Goal: Task Accomplishment & Management: Use online tool/utility

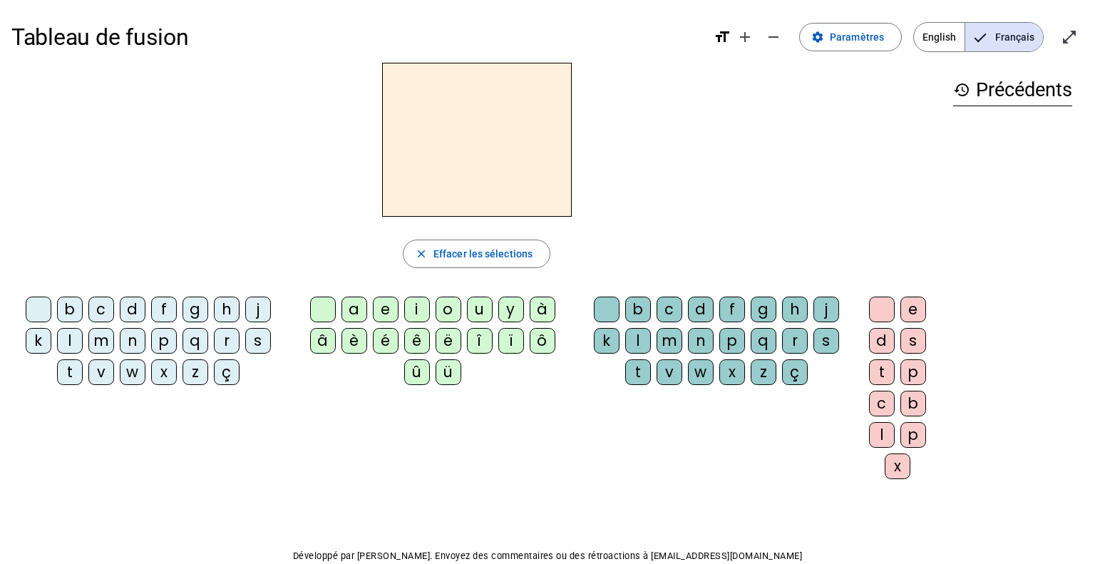
click at [101, 342] on div "m" at bounding box center [101, 341] width 26 height 26
click at [349, 315] on div "a" at bounding box center [355, 310] width 26 height 26
click at [633, 341] on div "l" at bounding box center [638, 341] width 26 height 26
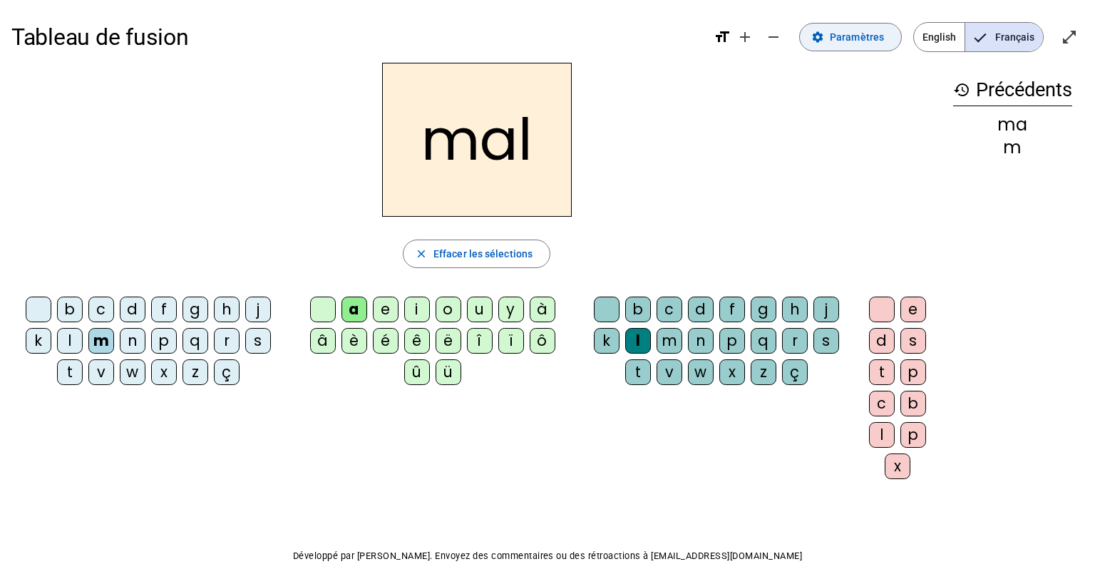
click at [861, 37] on span "Paramètres" at bounding box center [857, 37] width 54 height 17
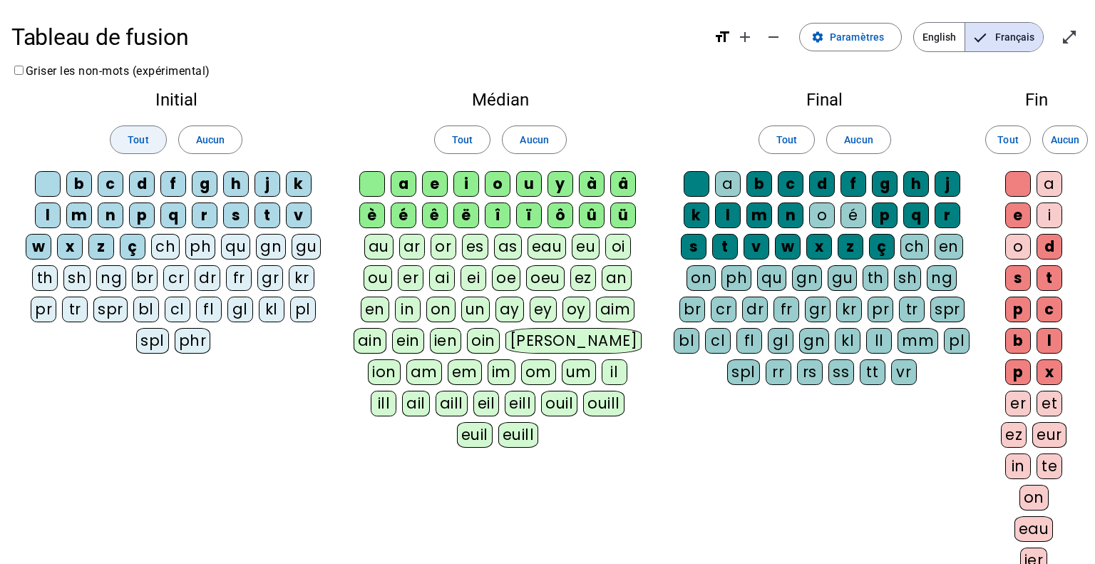
click at [140, 135] on span "Tout" at bounding box center [138, 139] width 21 height 17
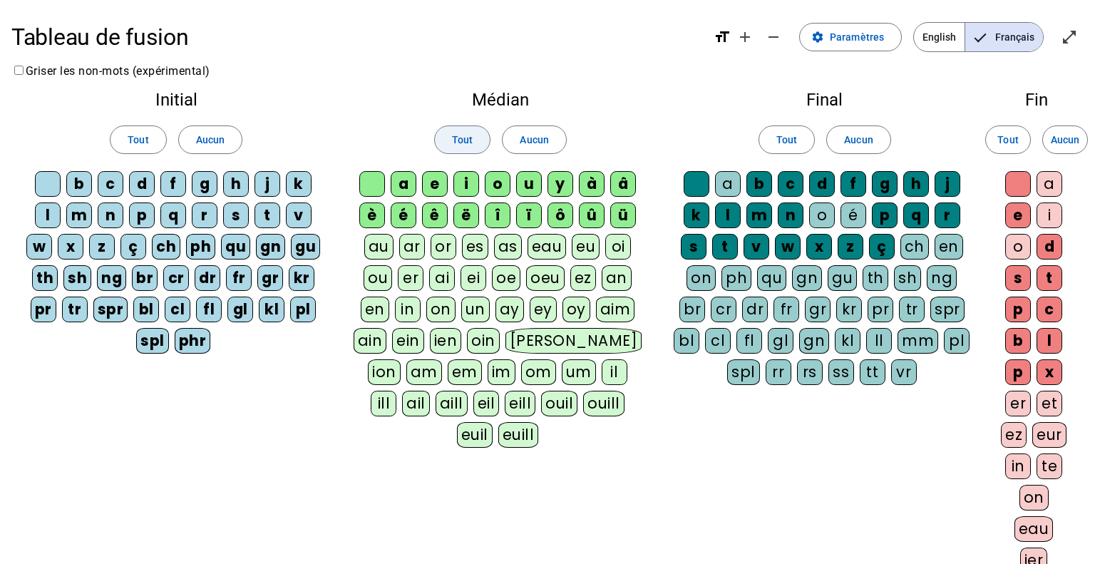
click at [454, 139] on span "Tout" at bounding box center [462, 139] width 21 height 17
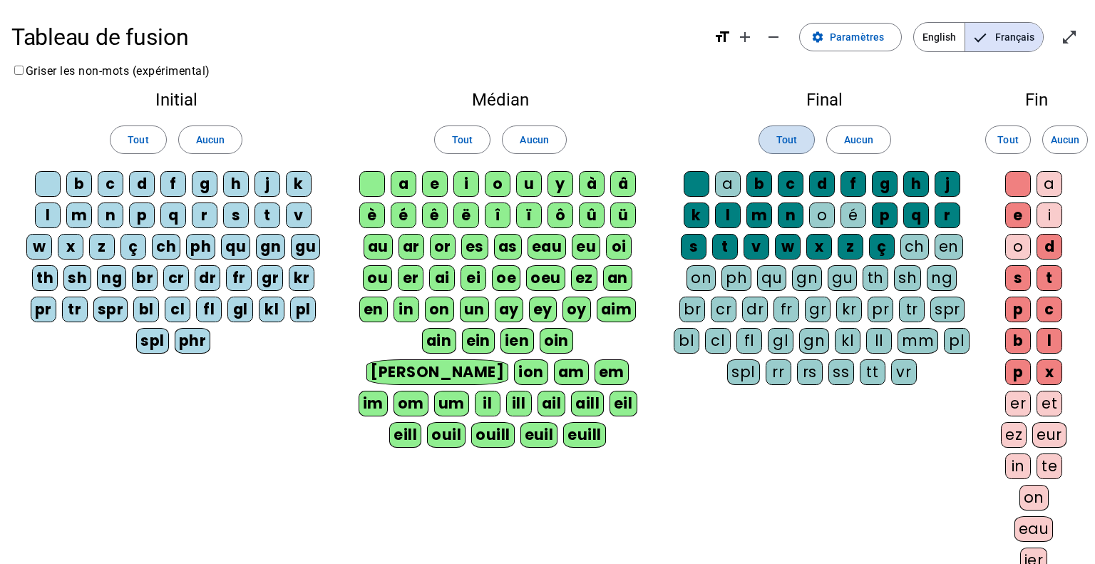
click at [803, 140] on span at bounding box center [787, 140] width 55 height 34
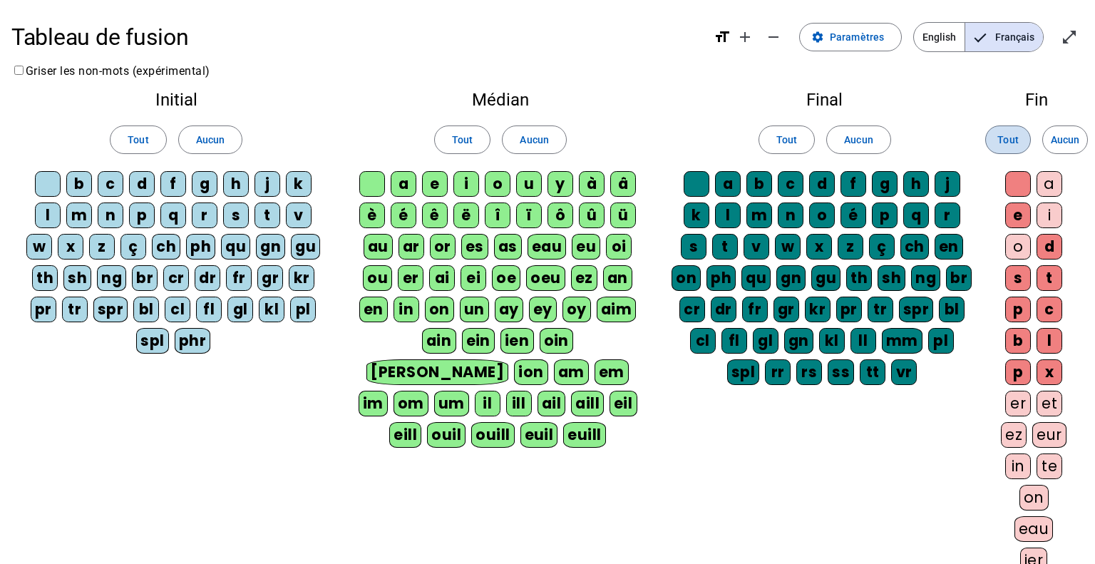
click at [1009, 127] on span at bounding box center [1008, 140] width 44 height 34
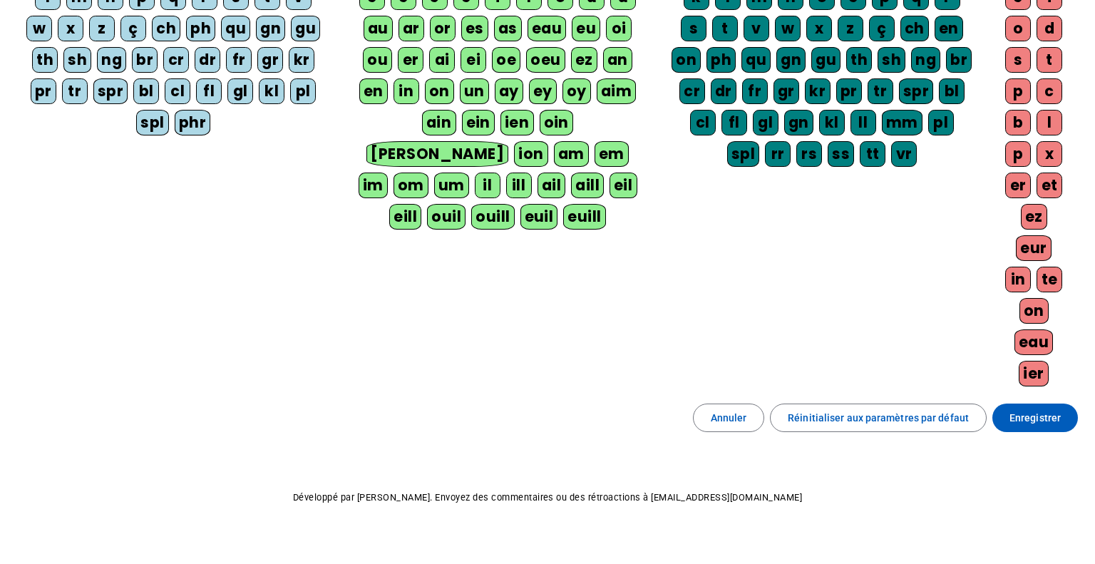
scroll to position [231, 0]
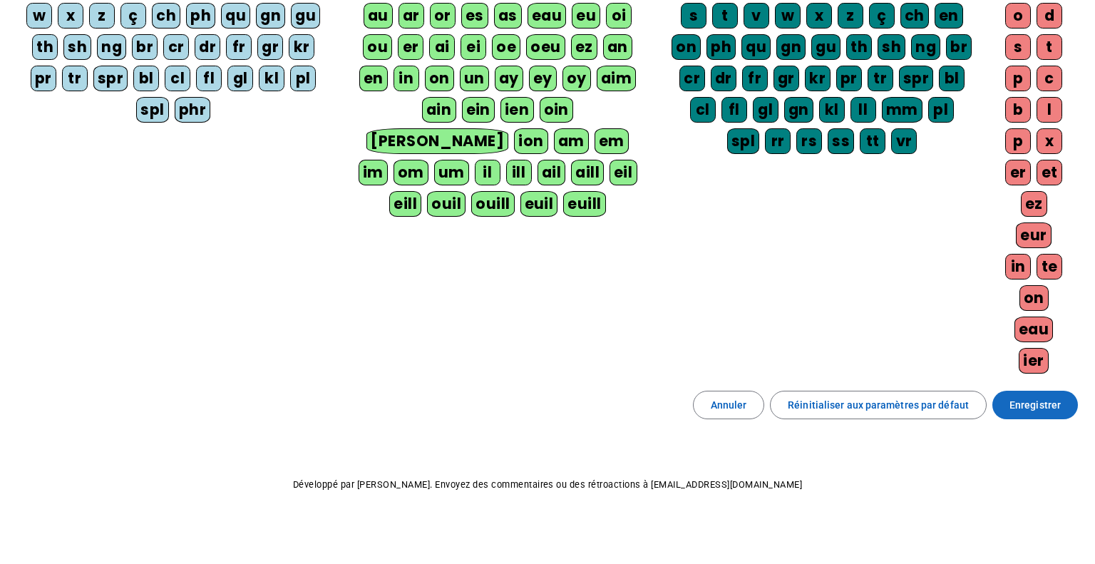
click at [1044, 398] on span "Enregistrer" at bounding box center [1035, 405] width 51 height 17
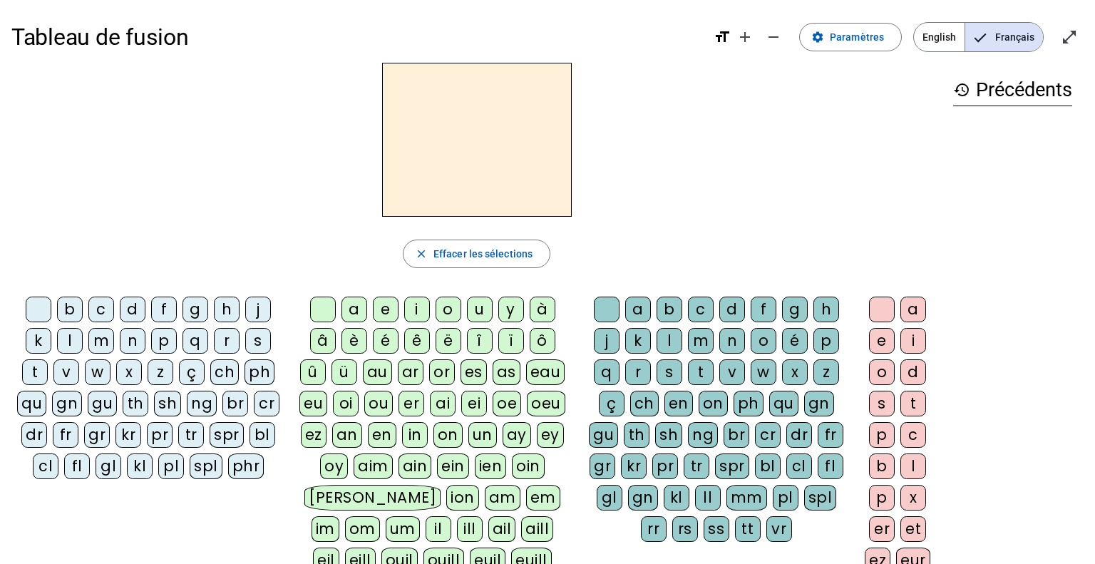
click at [108, 332] on div "m" at bounding box center [101, 341] width 26 height 26
click at [359, 302] on div "a" at bounding box center [355, 310] width 26 height 26
click at [675, 337] on div "l" at bounding box center [670, 341] width 26 height 26
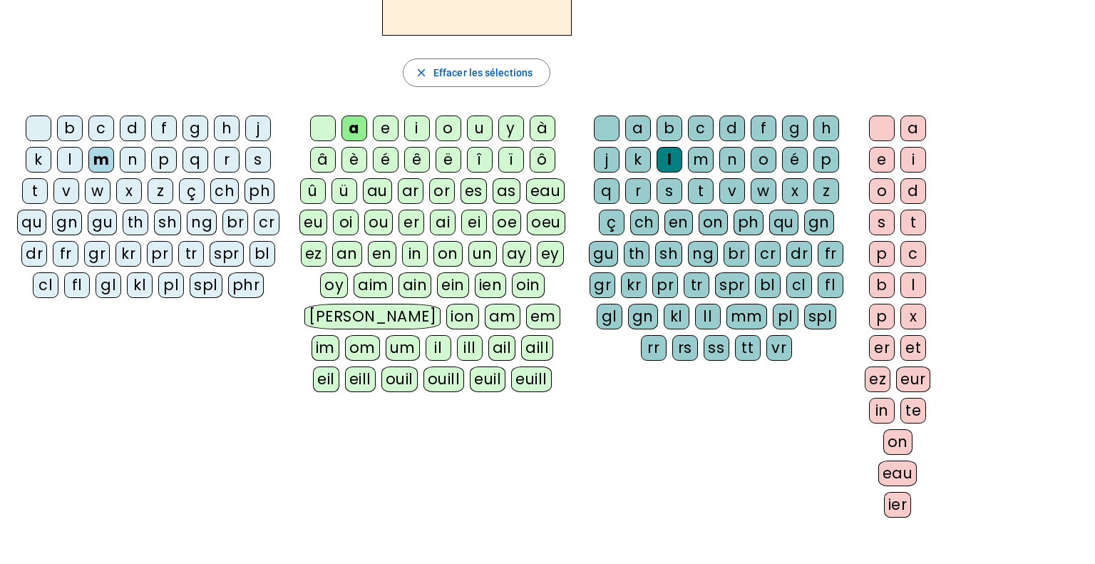
scroll to position [198, 0]
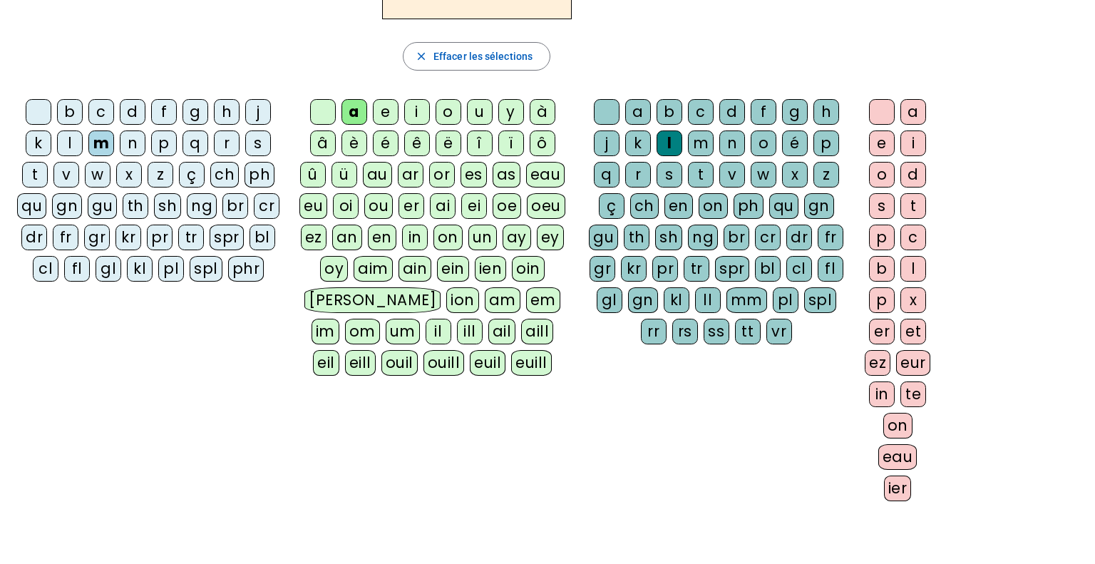
click at [880, 384] on div "in" at bounding box center [882, 395] width 26 height 26
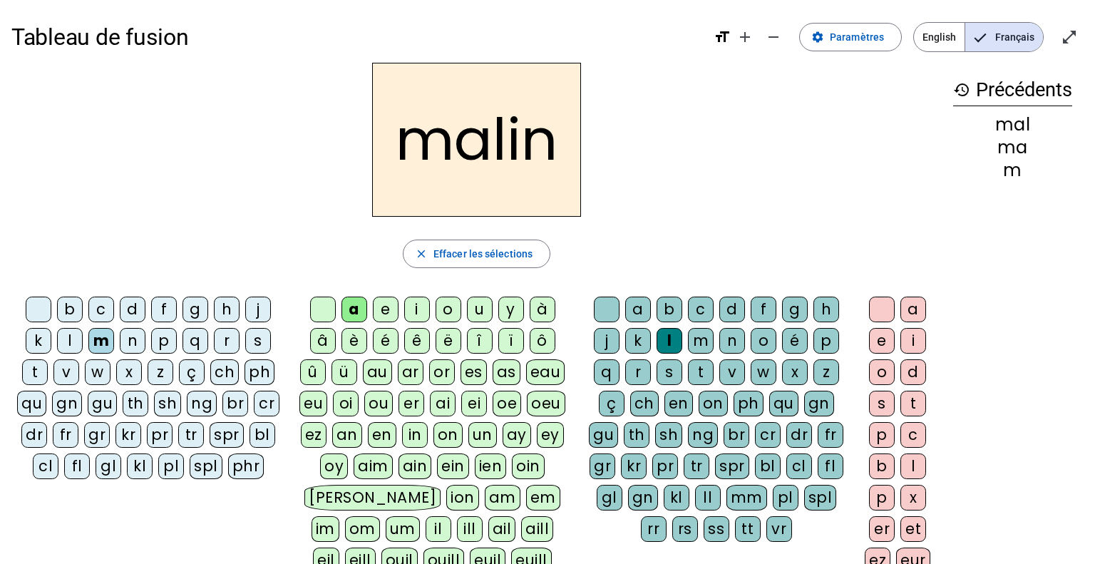
scroll to position [6, 0]
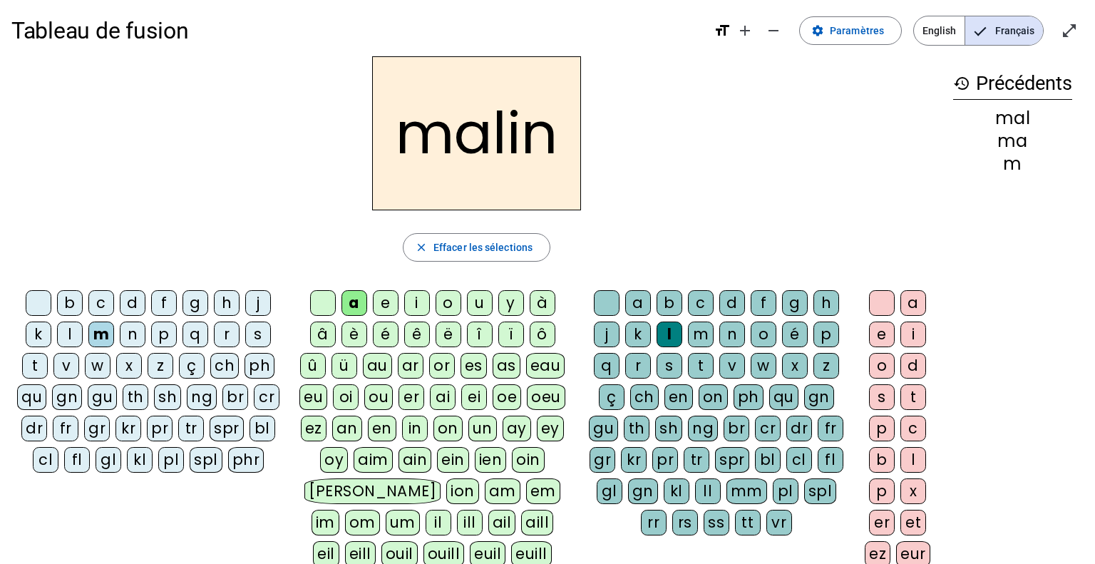
click at [699, 369] on div "t" at bounding box center [701, 366] width 26 height 26
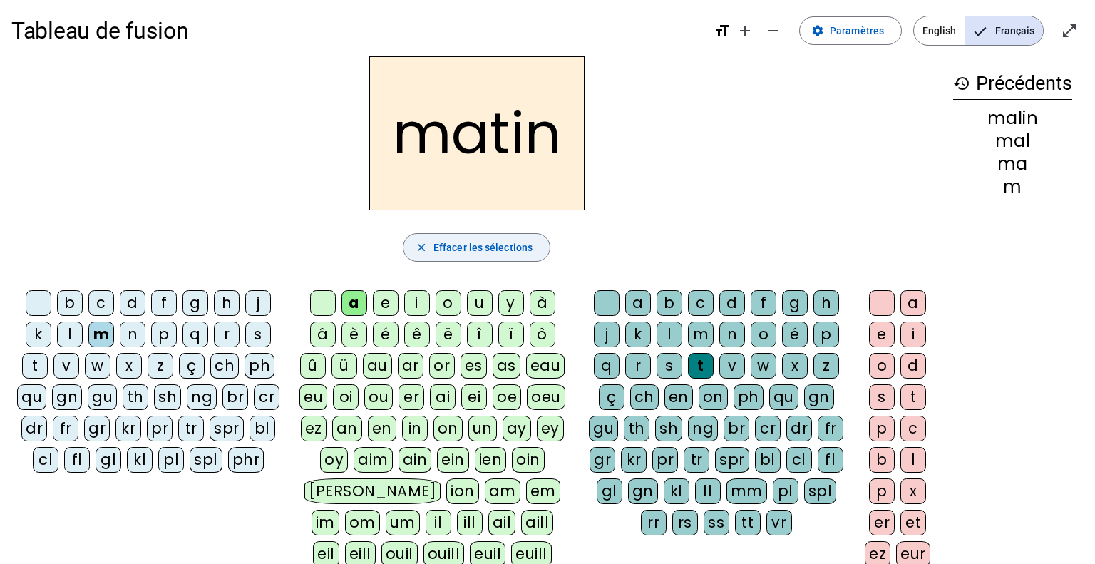
click at [504, 239] on span "Effacer les sélections" at bounding box center [483, 247] width 99 height 17
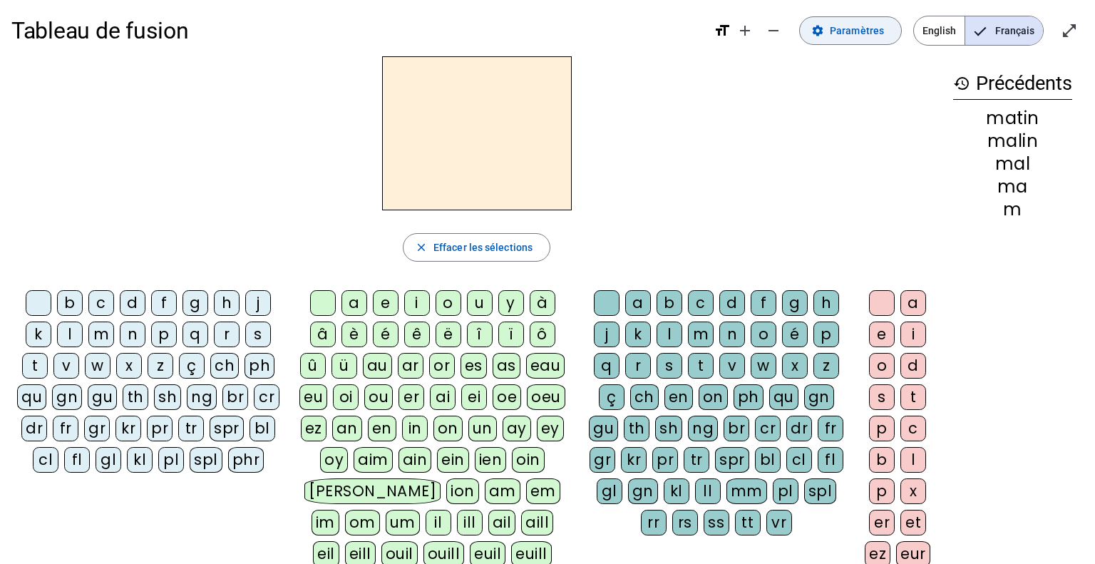
click at [839, 41] on span at bounding box center [850, 31] width 101 height 34
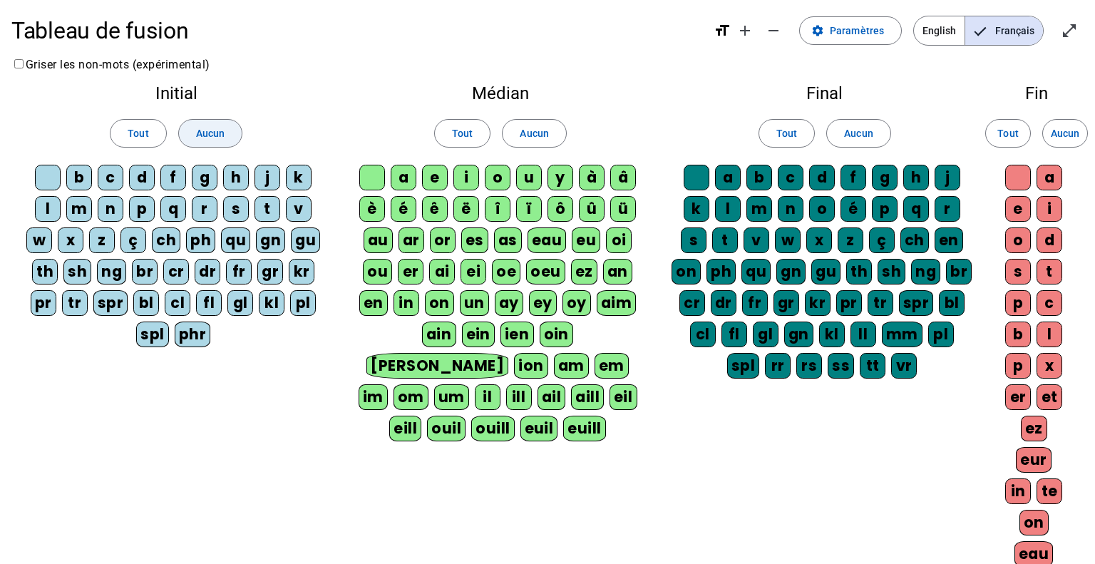
click at [220, 132] on span "Aucun" at bounding box center [210, 133] width 29 height 17
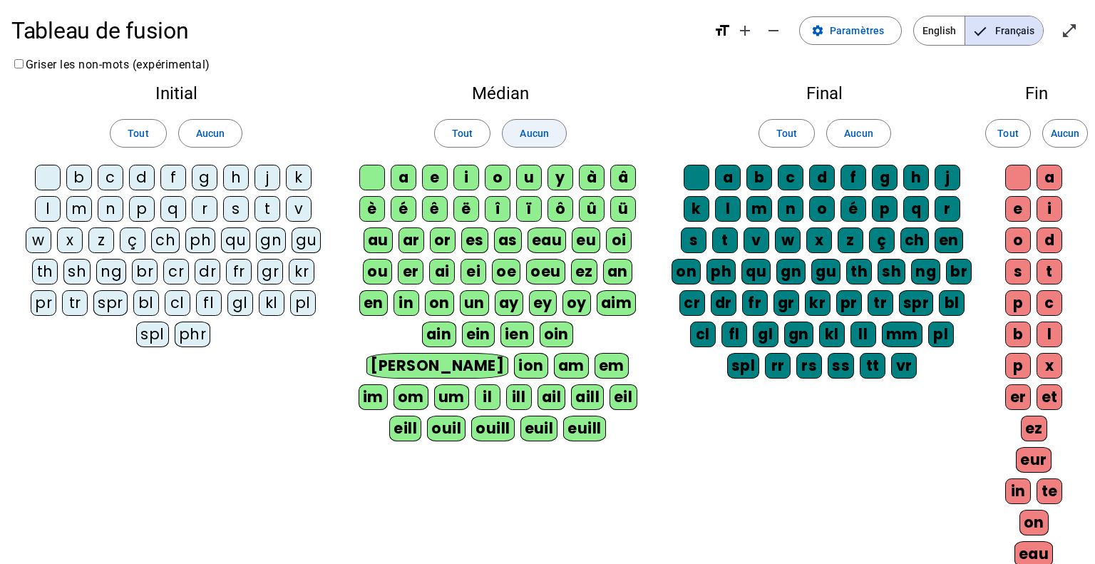
click at [516, 136] on span at bounding box center [534, 133] width 63 height 34
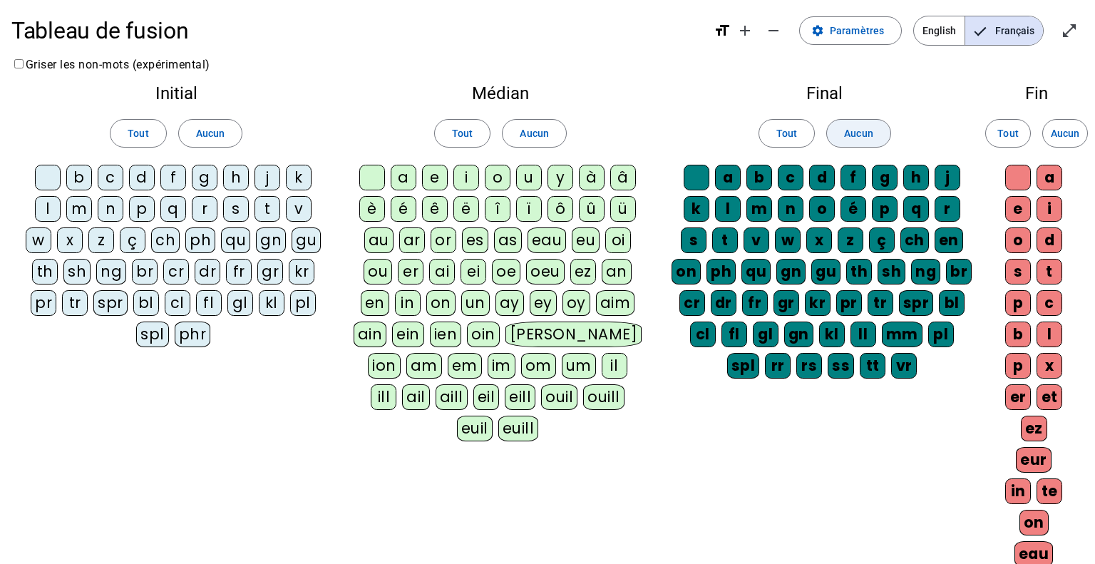
click at [858, 131] on span "Aucun" at bounding box center [858, 133] width 29 height 17
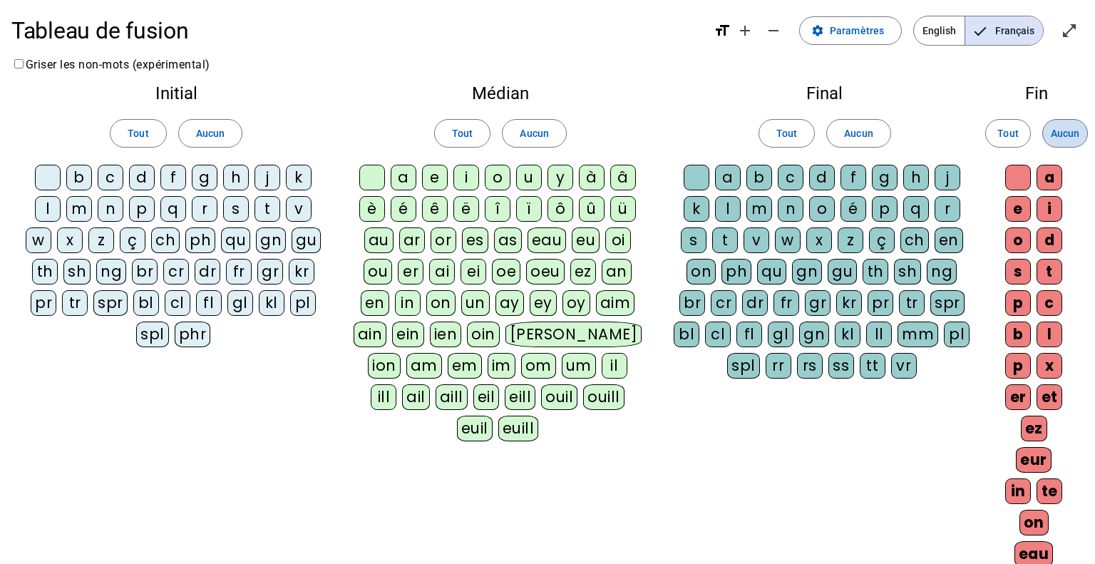
click at [1070, 131] on span "Aucun" at bounding box center [1065, 133] width 29 height 17
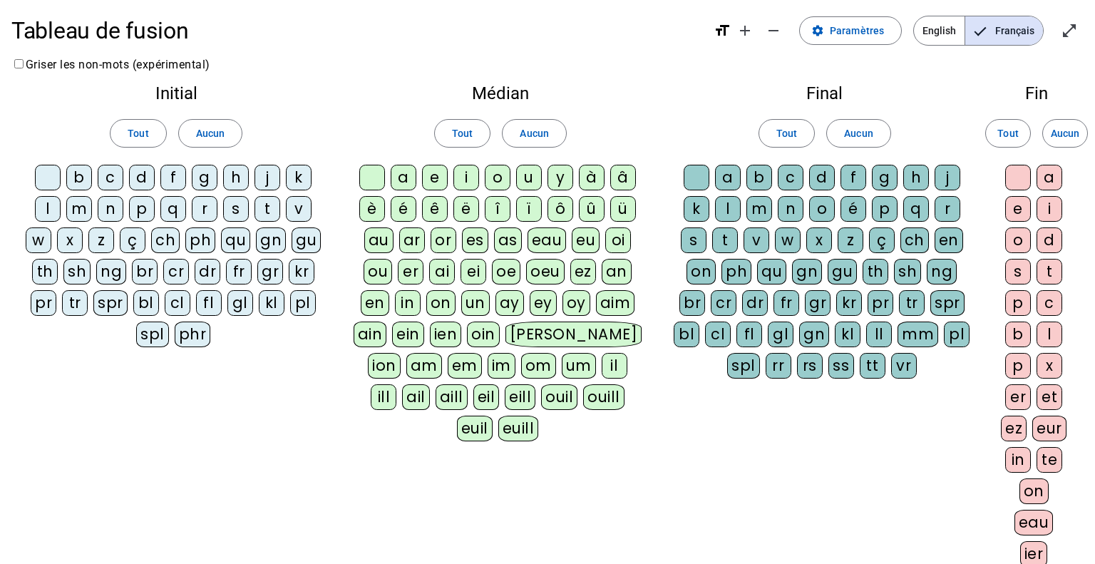
scroll to position [200, 0]
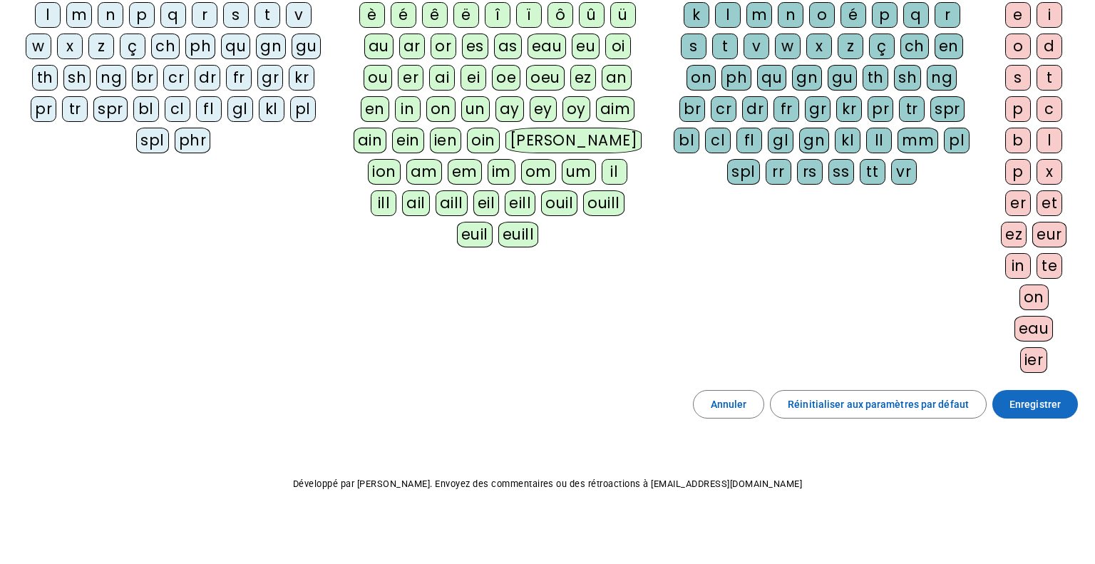
click at [1053, 405] on span "Enregistrer" at bounding box center [1035, 404] width 51 height 17
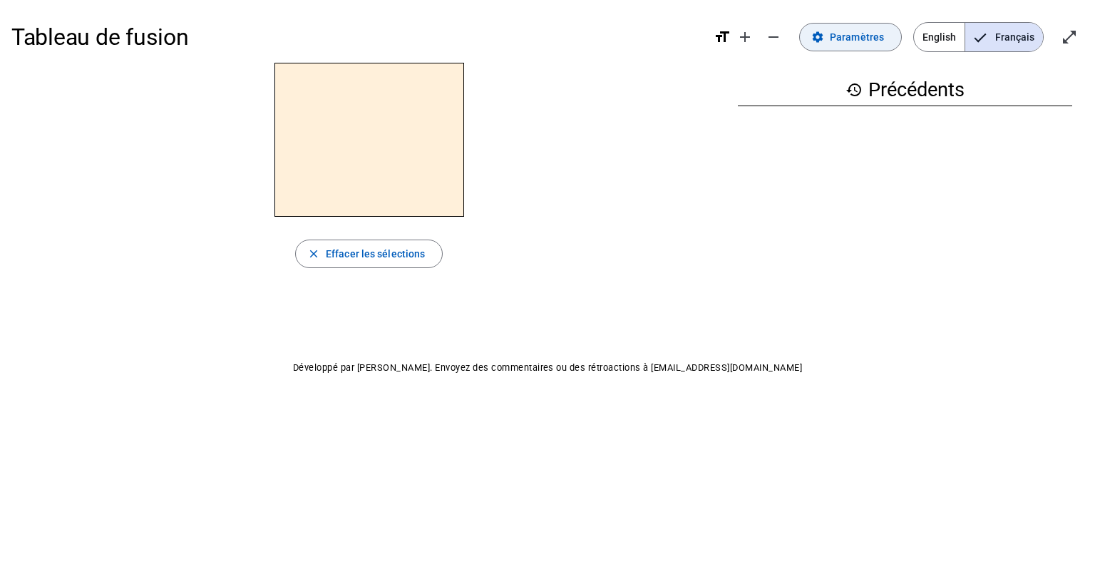
click at [847, 52] on span at bounding box center [850, 37] width 101 height 34
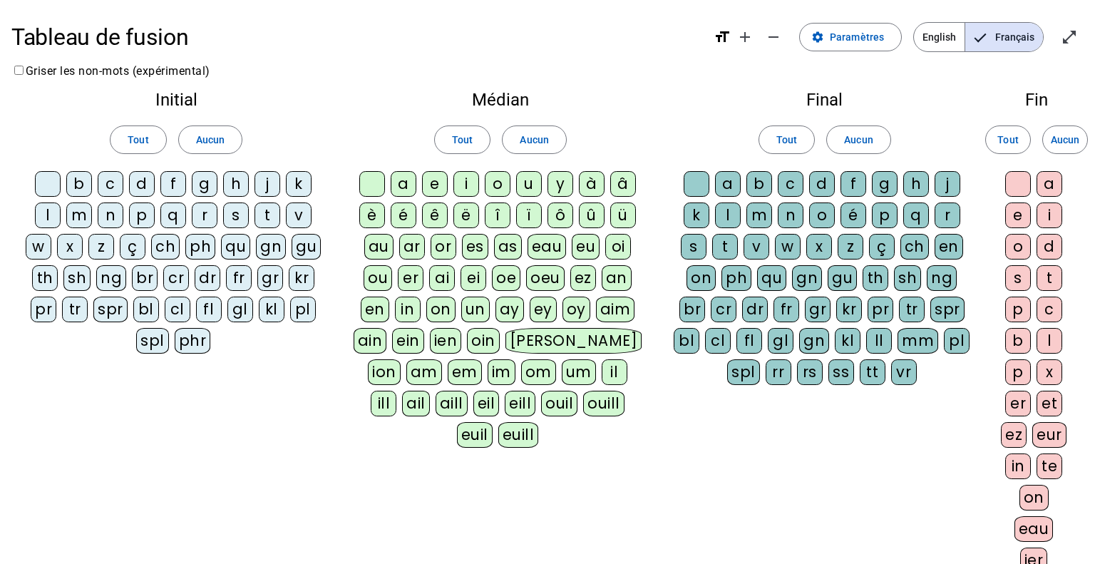
click at [81, 190] on div "b" at bounding box center [79, 184] width 26 height 26
click at [92, 190] on div "b" at bounding box center [79, 184] width 26 height 26
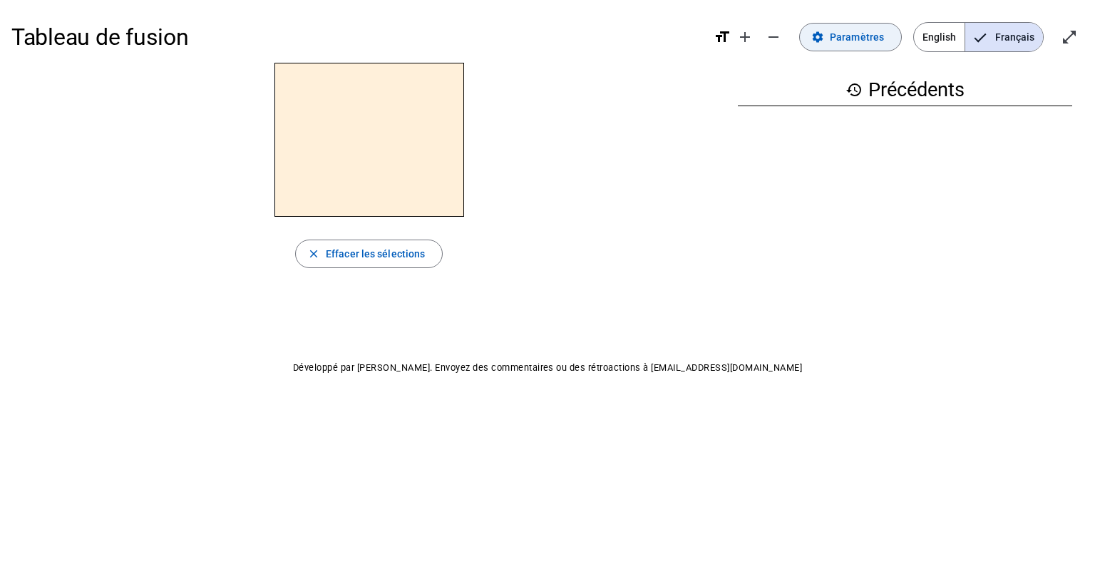
click at [850, 53] on span at bounding box center [850, 37] width 101 height 34
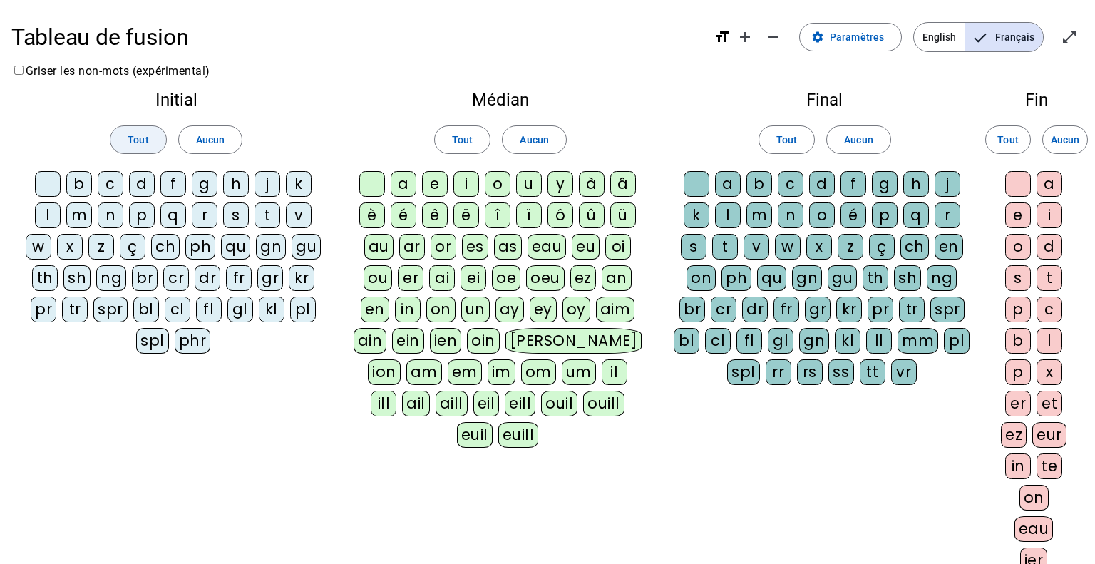
click at [153, 138] on span at bounding box center [138, 140] width 55 height 34
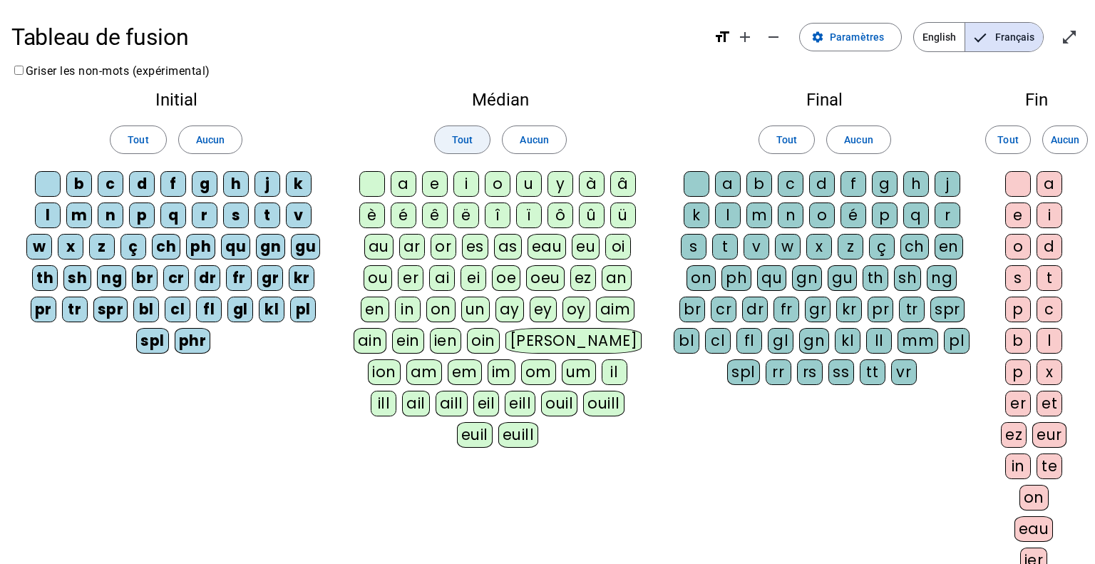
click at [474, 140] on span at bounding box center [462, 140] width 55 height 34
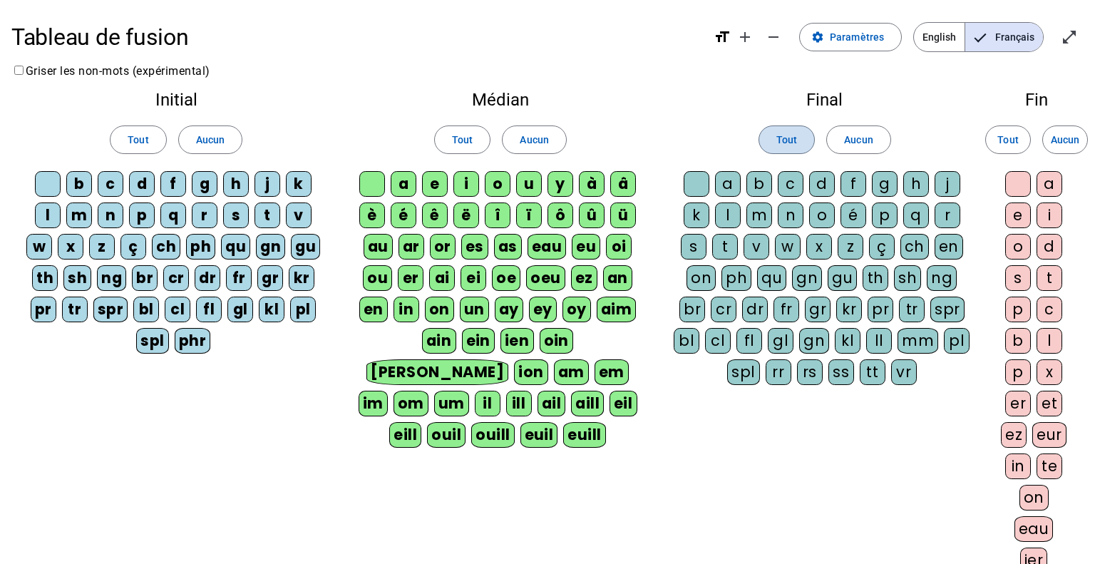
click at [787, 140] on span "Tout" at bounding box center [787, 139] width 21 height 17
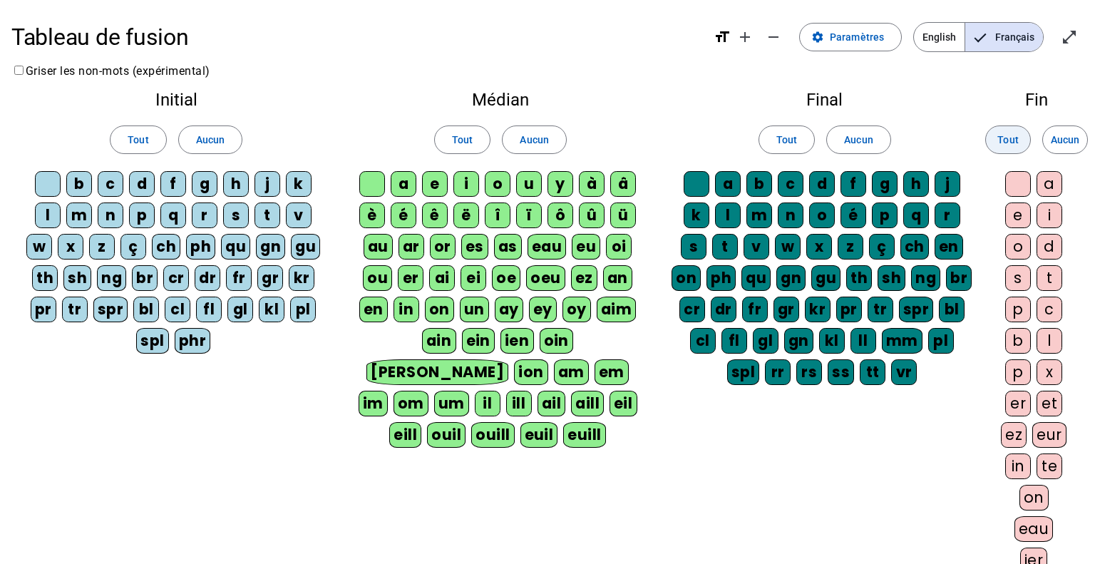
click at [998, 138] on span "Tout" at bounding box center [1008, 139] width 21 height 17
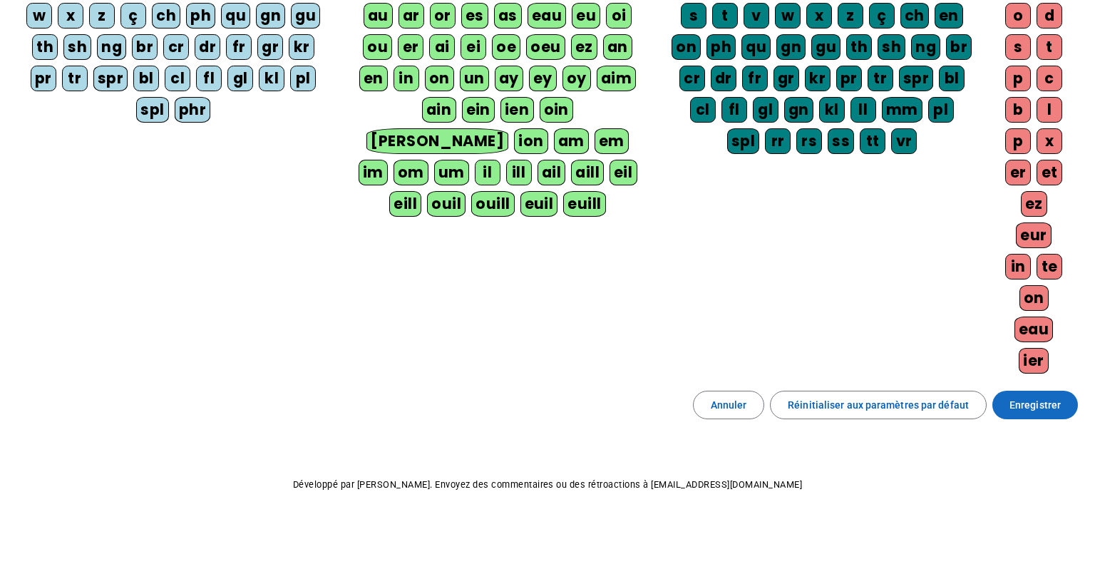
click at [1026, 411] on span at bounding box center [1036, 405] width 86 height 34
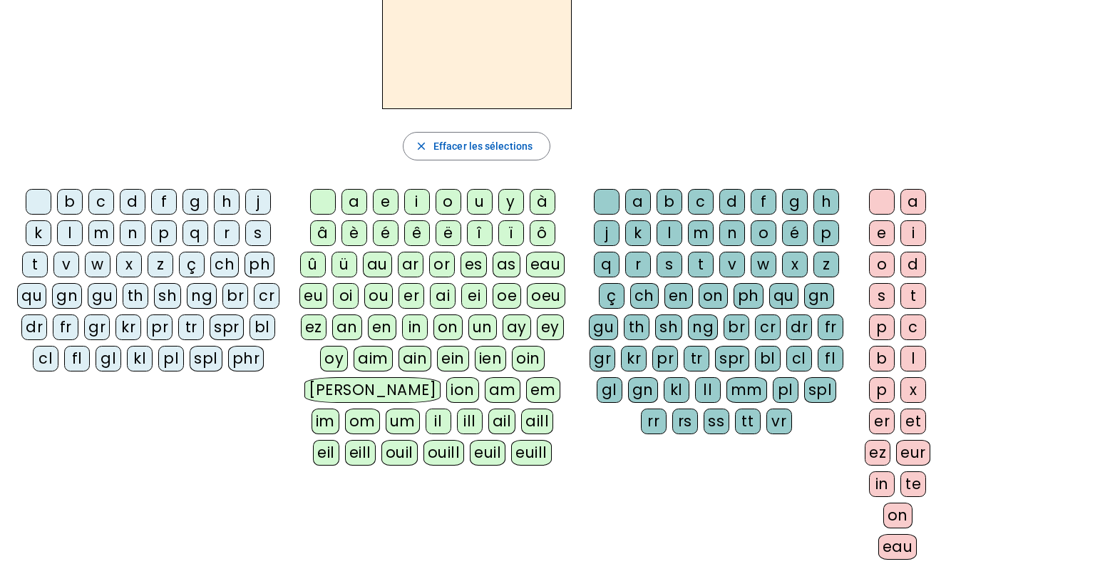
scroll to position [105, 0]
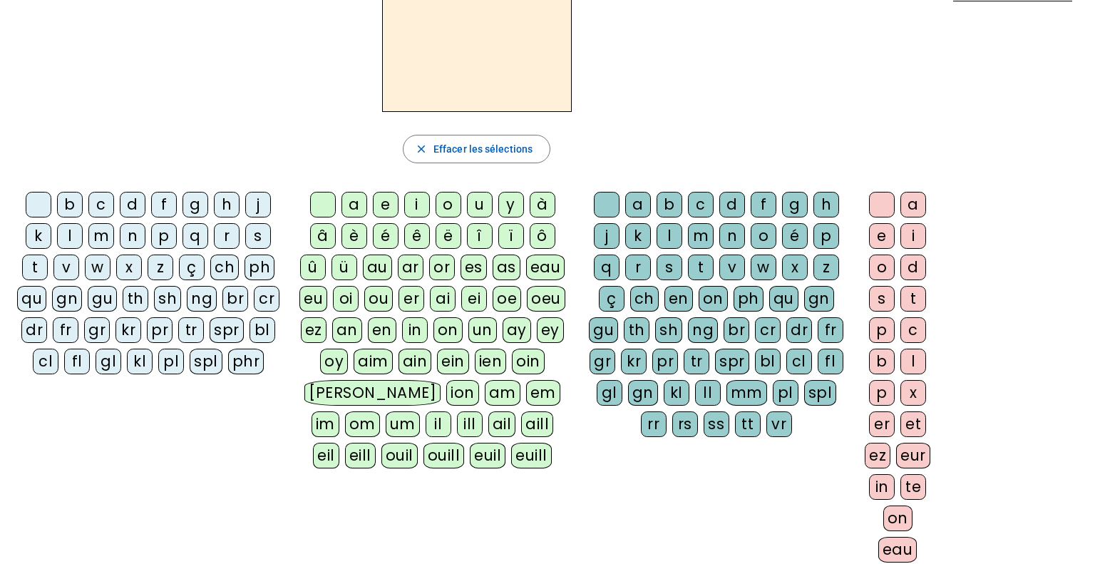
click at [86, 231] on letter-bubble "l" at bounding box center [72, 238] width 31 height 31
click at [39, 209] on div at bounding box center [39, 205] width 26 height 26
click at [107, 241] on div "m" at bounding box center [101, 236] width 26 height 26
click at [360, 202] on div "a" at bounding box center [355, 205] width 26 height 26
click at [76, 232] on div "l" at bounding box center [70, 236] width 26 height 26
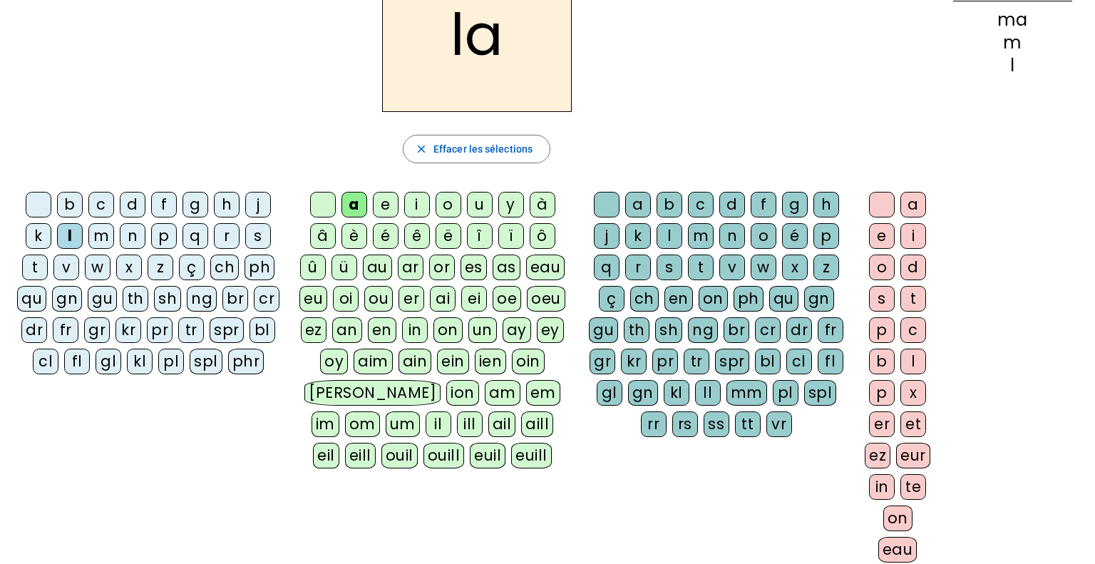
click at [382, 199] on div "e" at bounding box center [386, 205] width 26 height 26
click at [135, 207] on div "d" at bounding box center [133, 205] width 26 height 26
click at [484, 204] on div "u" at bounding box center [480, 205] width 26 height 26
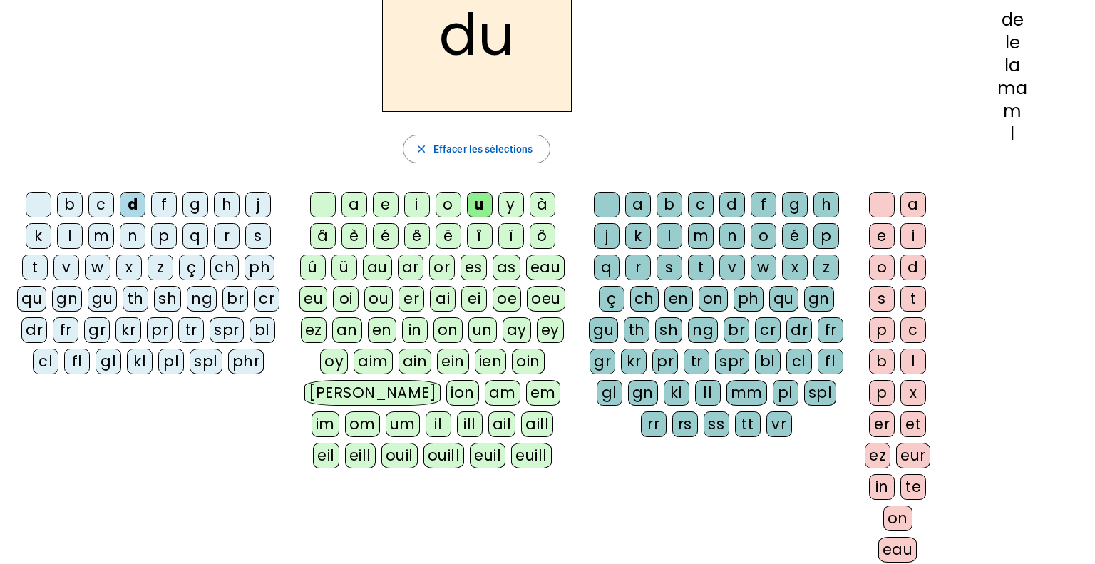
click at [36, 262] on div "t" at bounding box center [35, 268] width 26 height 26
click at [351, 204] on div "a" at bounding box center [355, 205] width 26 height 26
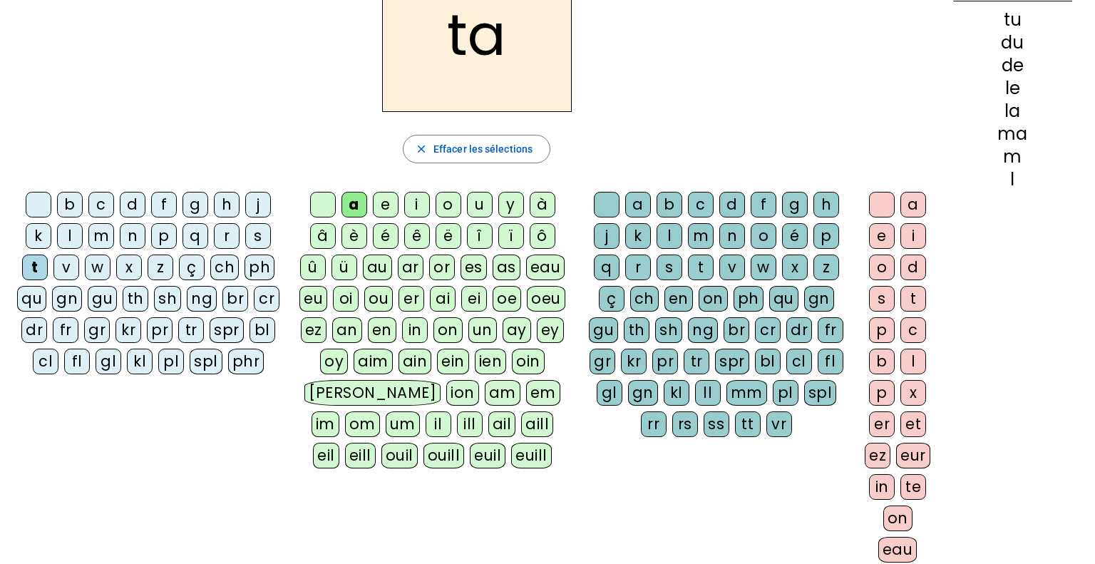
click at [386, 199] on div "e" at bounding box center [386, 205] width 26 height 26
click at [98, 250] on letter-bubble "m" at bounding box center [103, 238] width 31 height 31
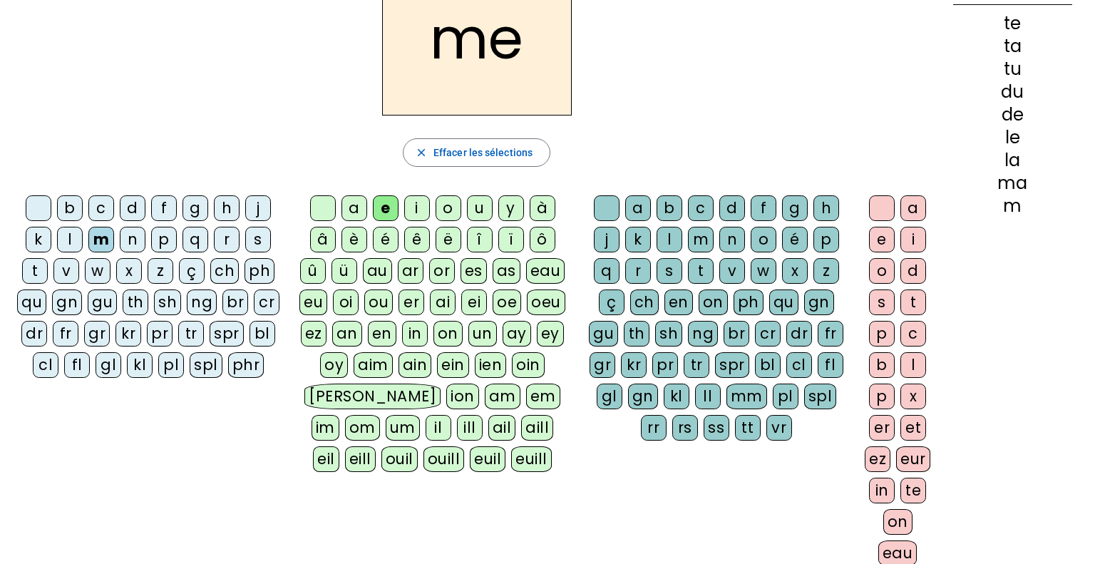
scroll to position [93, 0]
